Goal: Transaction & Acquisition: Subscribe to service/newsletter

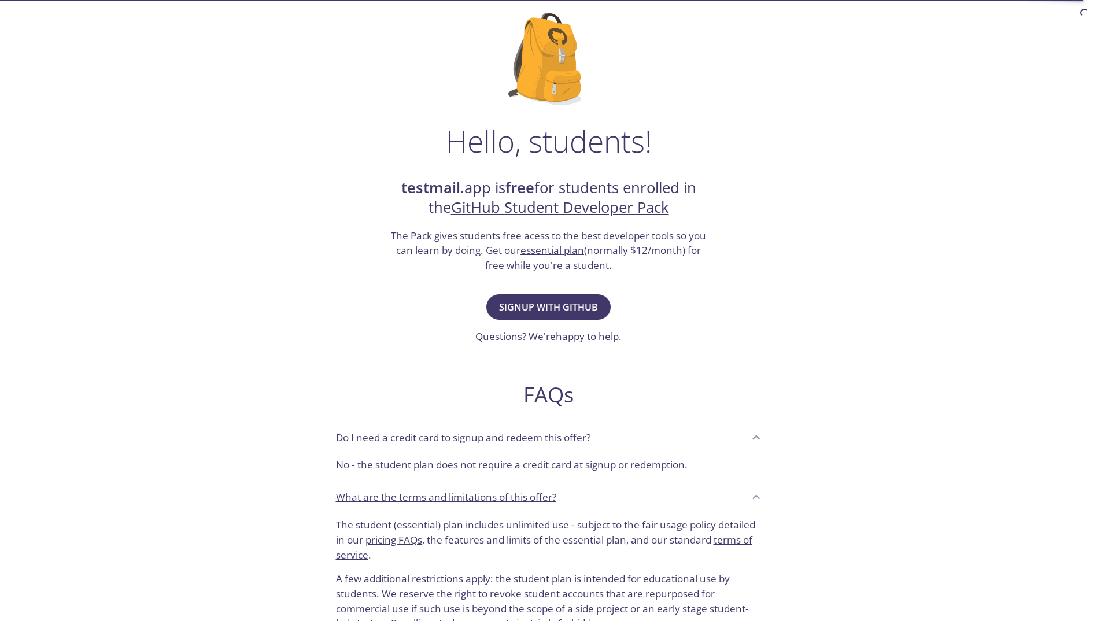
scroll to position [174, 0]
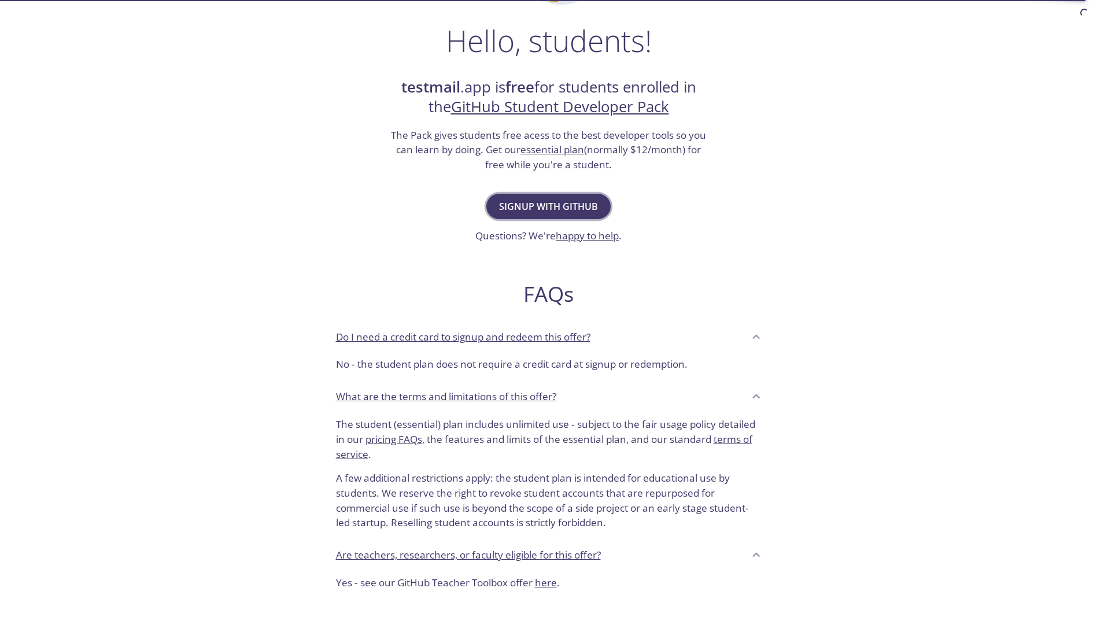
click at [563, 197] on button "Signup with GitHub" at bounding box center [548, 206] width 124 height 25
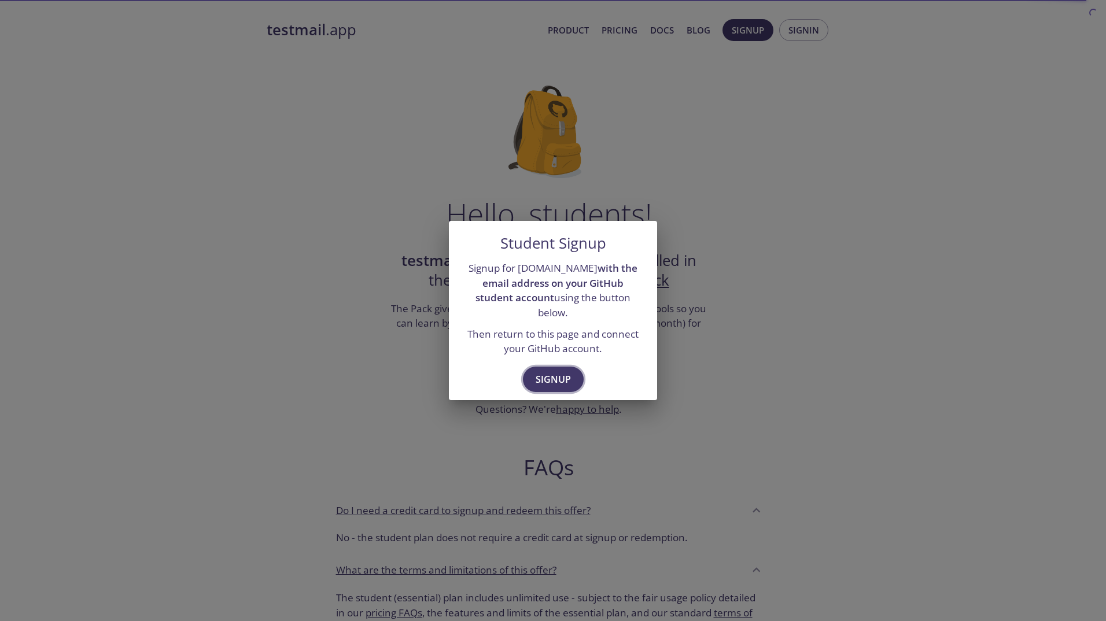
click at [540, 367] on button "Signup" at bounding box center [553, 379] width 61 height 25
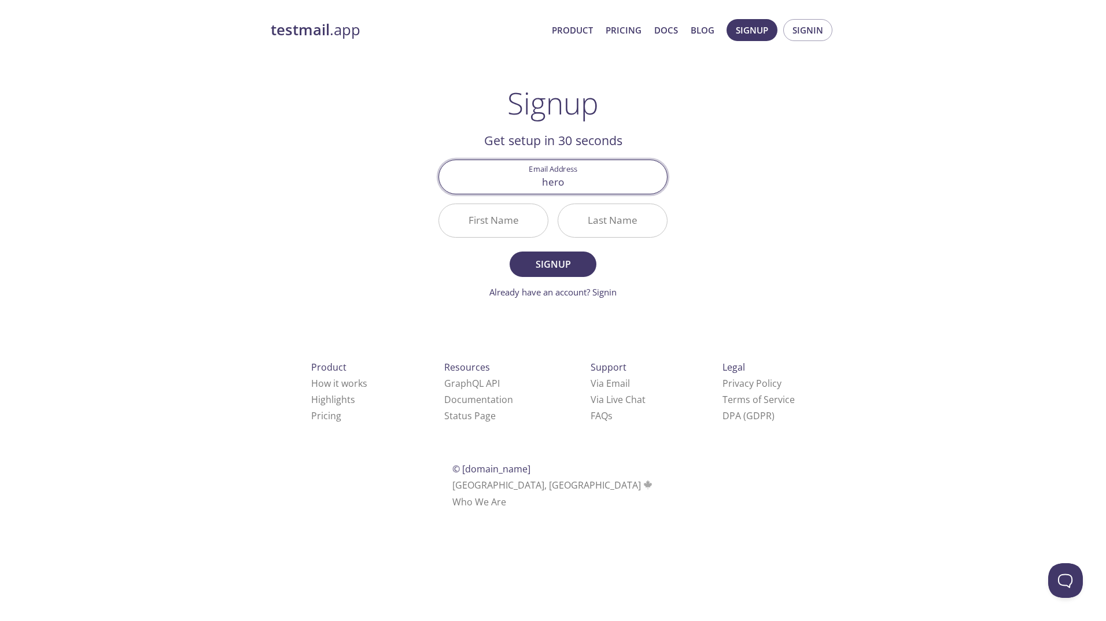
type input "[EMAIL_ADDRESS][DOMAIN_NAME]"
click at [506, 228] on input "First Name" at bounding box center [493, 220] width 109 height 33
type input "[PERSON_NAME]"
click at [615, 228] on input "Last Name" at bounding box center [612, 220] width 109 height 33
type input "[PERSON_NAME]"
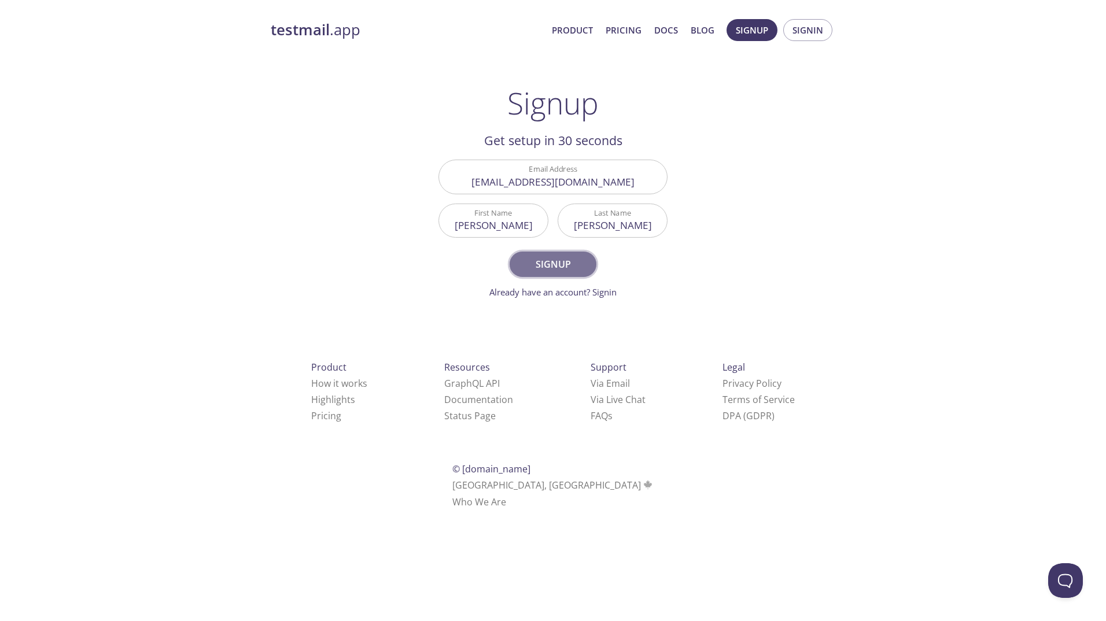
click at [549, 260] on span "Signup" at bounding box center [552, 264] width 61 height 16
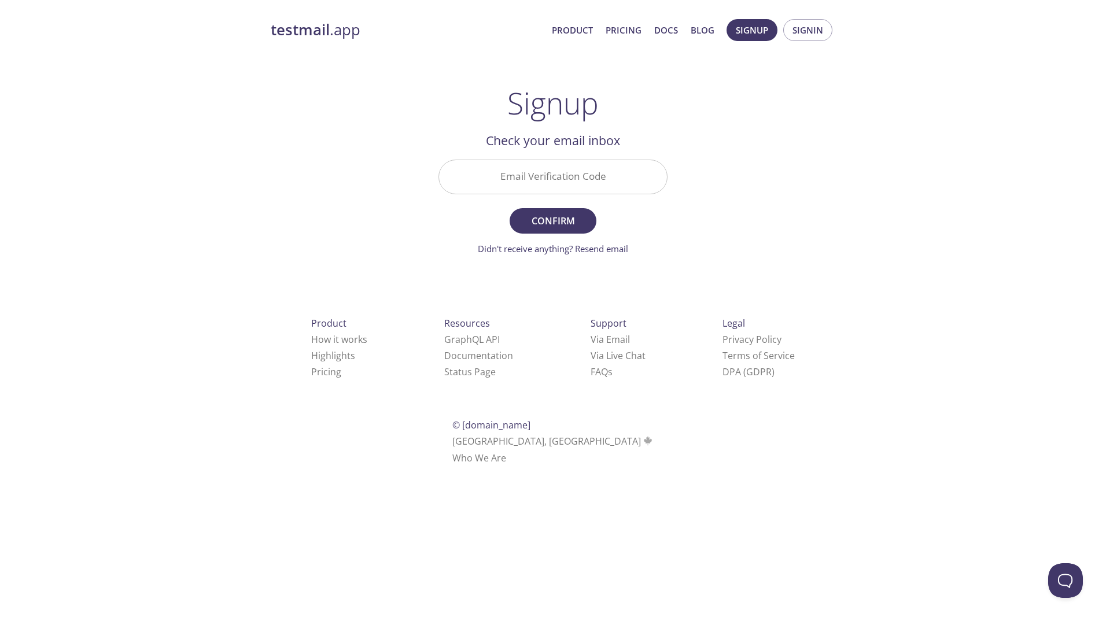
click at [562, 166] on input "Email Verification Code" at bounding box center [553, 176] width 228 height 33
paste input "YHP8NNU"
type input "YHP8NNU"
click at [552, 215] on span "Confirm" at bounding box center [552, 221] width 61 height 16
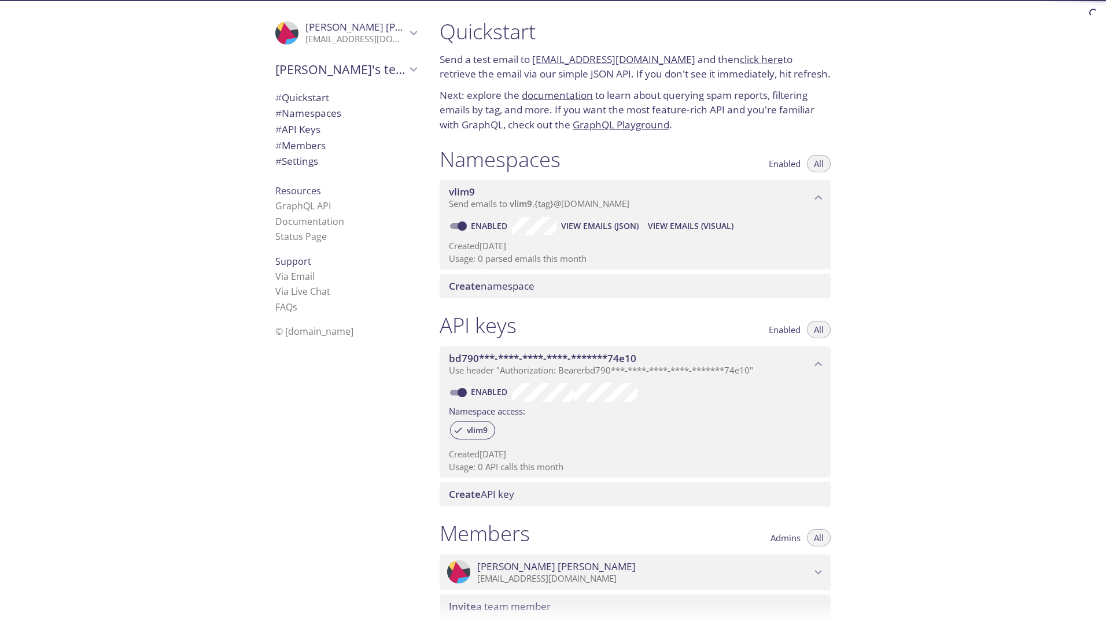
click at [314, 73] on span "Gustav's team" at bounding box center [340, 69] width 131 height 16
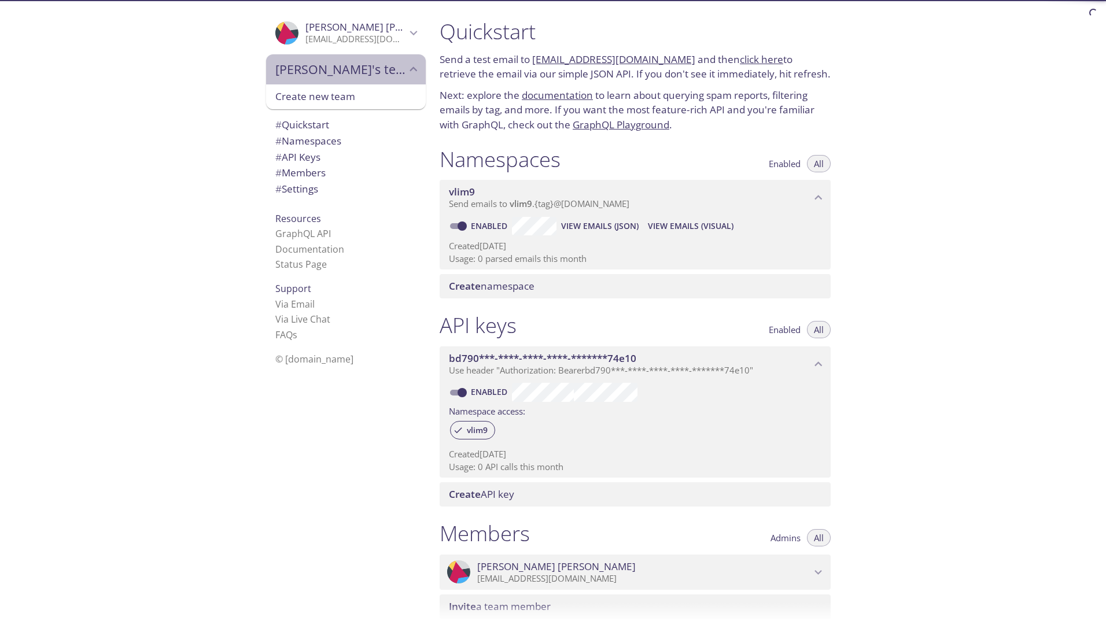
click at [314, 73] on span "Gustav's team" at bounding box center [340, 69] width 131 height 16
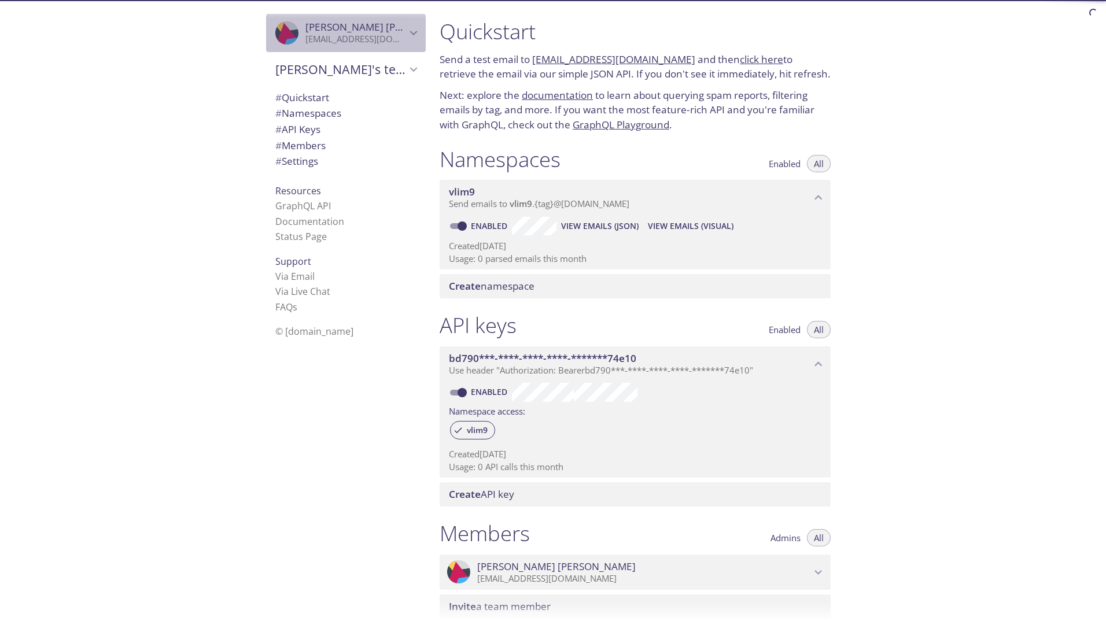
click at [310, 21] on span "Gustav Herold" at bounding box center [384, 26] width 158 height 13
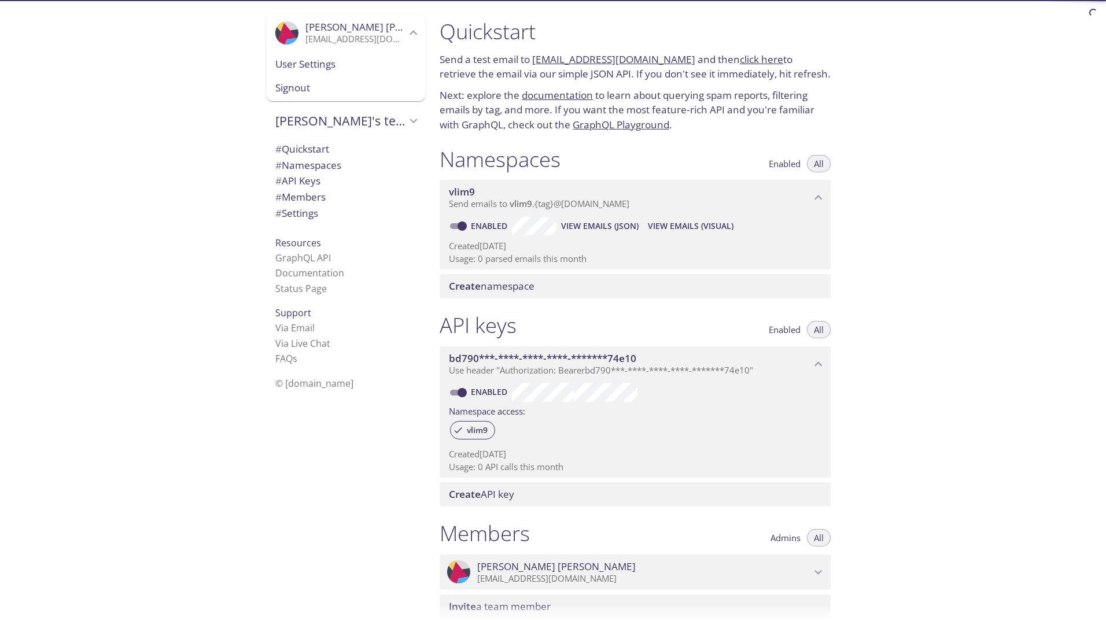
click at [310, 21] on span "Gustav Herold" at bounding box center [384, 26] width 158 height 13
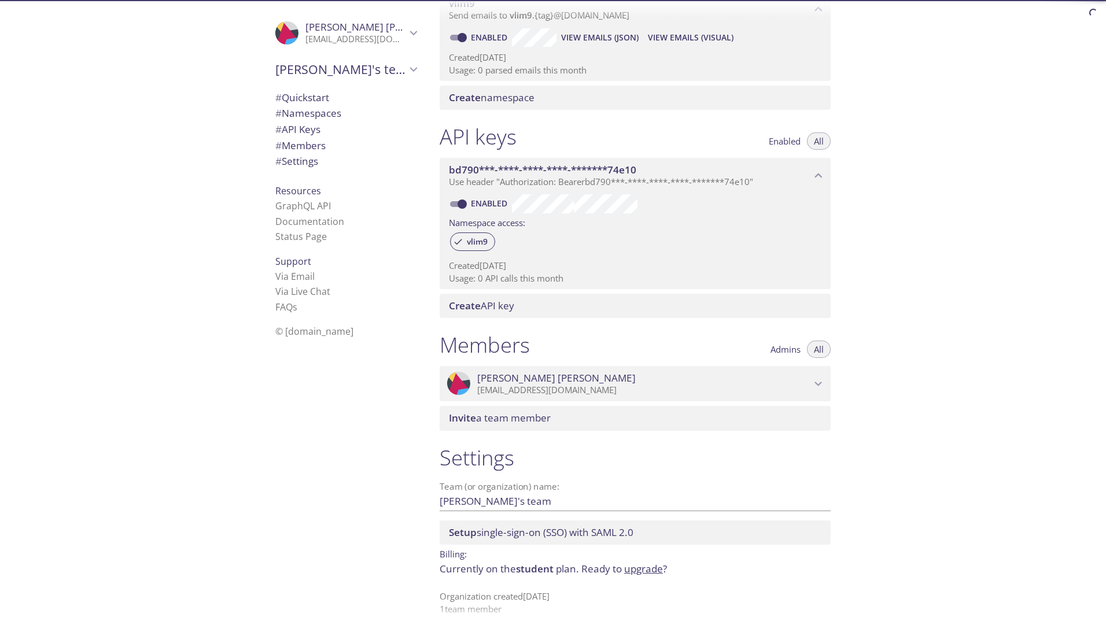
scroll to position [201, 0]
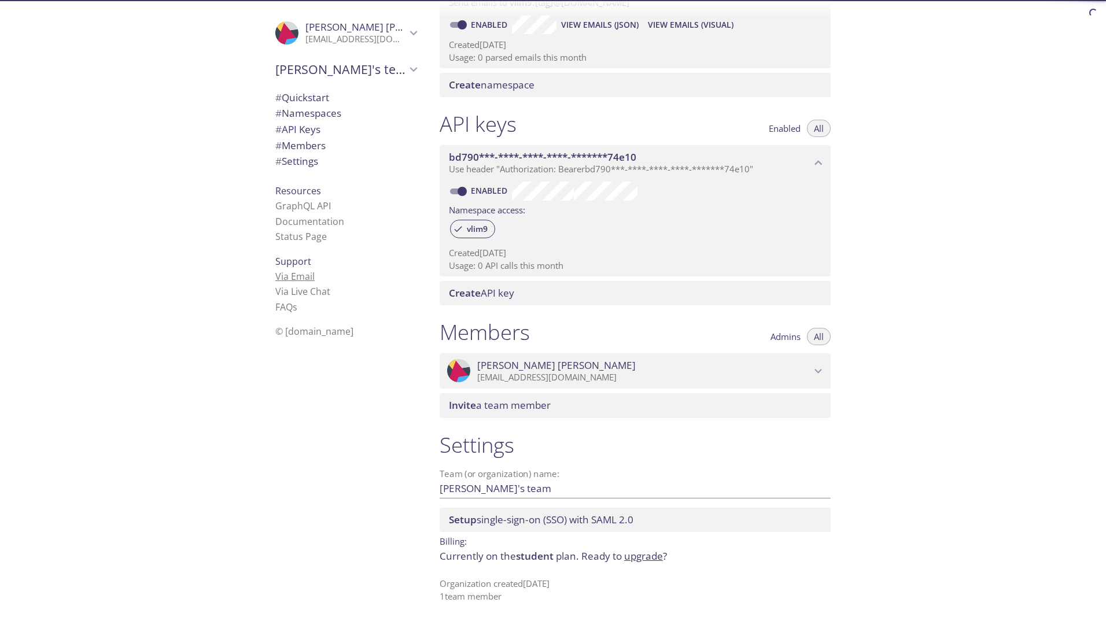
click at [282, 276] on link "Via Email" at bounding box center [294, 276] width 39 height 13
click at [300, 138] on span "# Members" at bounding box center [345, 145] width 141 height 15
click at [303, 124] on span "# API Keys" at bounding box center [297, 129] width 45 height 13
click at [304, 112] on span "# Namespaces" at bounding box center [308, 112] width 66 height 13
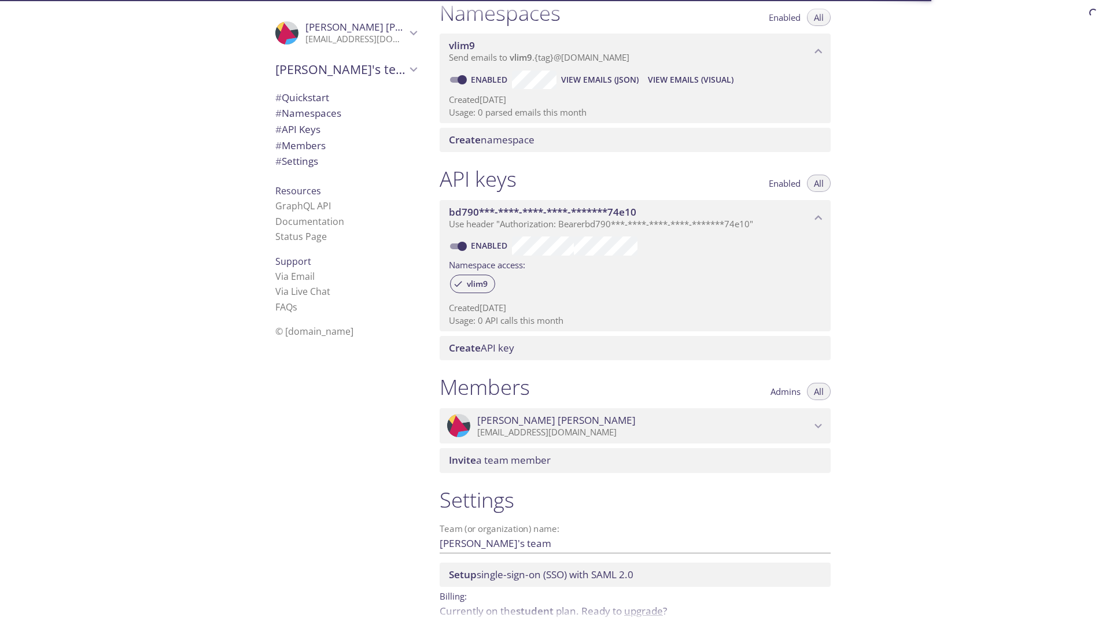
click at [305, 95] on span "# Quickstart" at bounding box center [302, 97] width 54 height 13
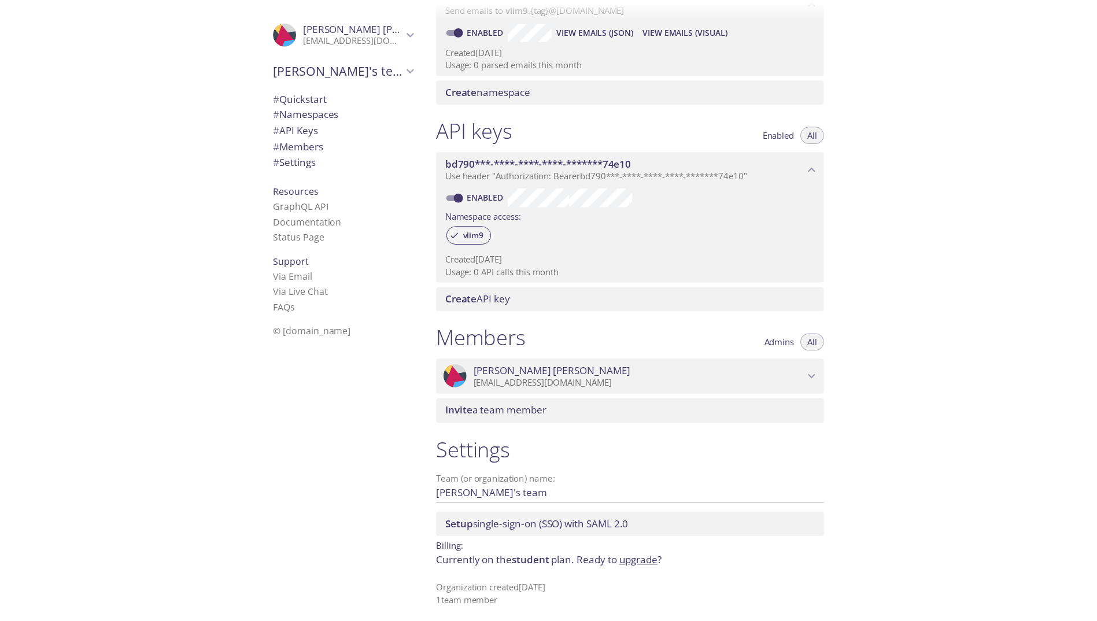
scroll to position [201, 0]
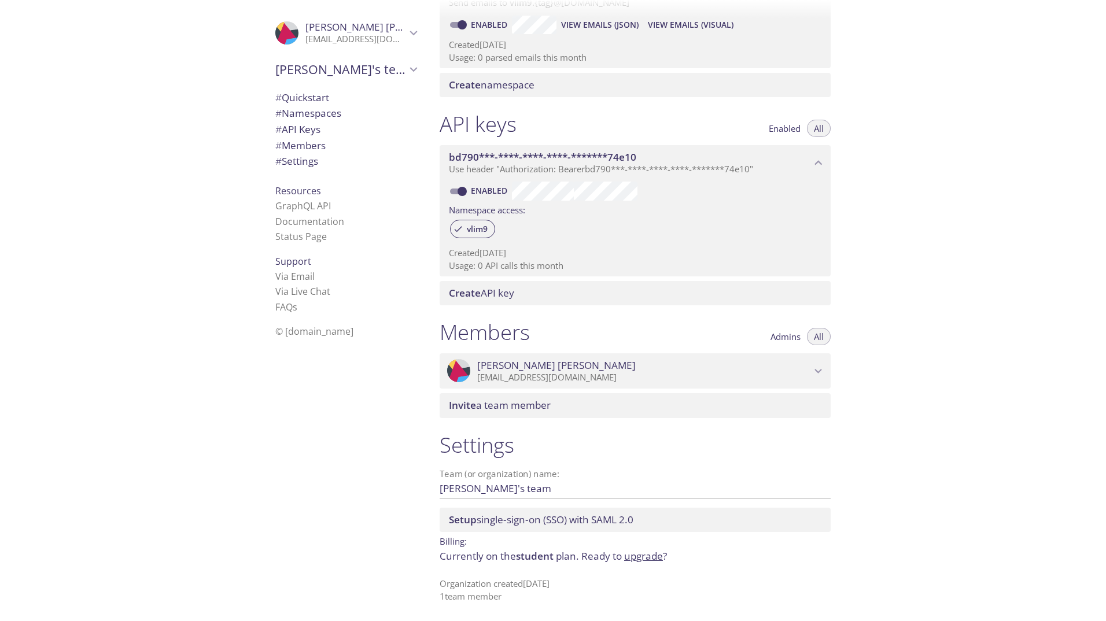
click at [636, 560] on link "upgrade" at bounding box center [643, 555] width 39 height 13
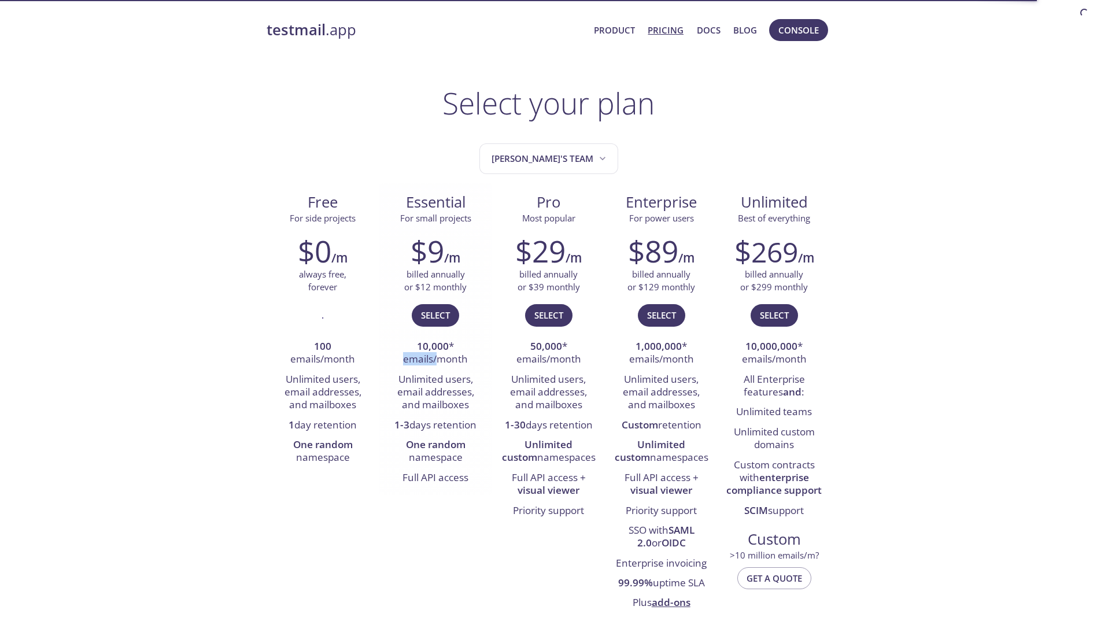
drag, startPoint x: 405, startPoint y: 361, endPoint x: 441, endPoint y: 361, distance: 36.4
click at [441, 361] on li "10,000 * emails/month" at bounding box center [435, 353] width 95 height 33
drag, startPoint x: 441, startPoint y: 361, endPoint x: 430, endPoint y: 377, distance: 19.4
click at [430, 377] on li "Unlimited users, email addresses, and mailboxes" at bounding box center [435, 393] width 95 height 46
drag, startPoint x: 410, startPoint y: 377, endPoint x: 437, endPoint y: 377, distance: 27.2
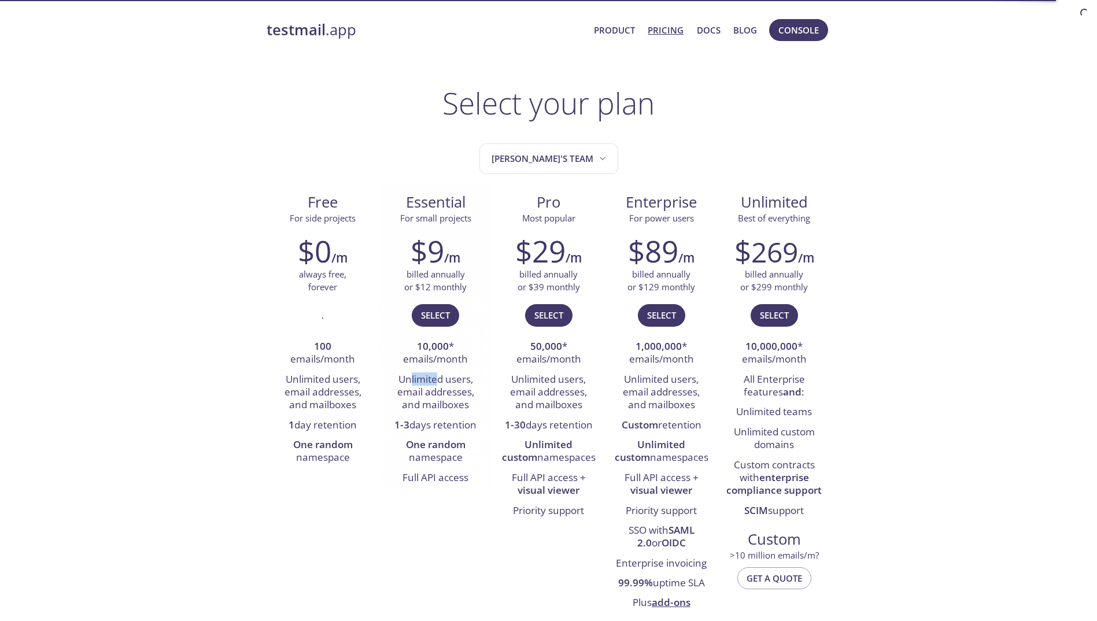
click at [437, 377] on li "Unlimited users, email addresses, and mailboxes" at bounding box center [435, 393] width 95 height 46
drag, startPoint x: 437, startPoint y: 377, endPoint x: 423, endPoint y: 388, distance: 17.7
click at [423, 388] on li "Unlimited users, email addresses, and mailboxes" at bounding box center [435, 393] width 95 height 46
